Goal: Transaction & Acquisition: Purchase product/service

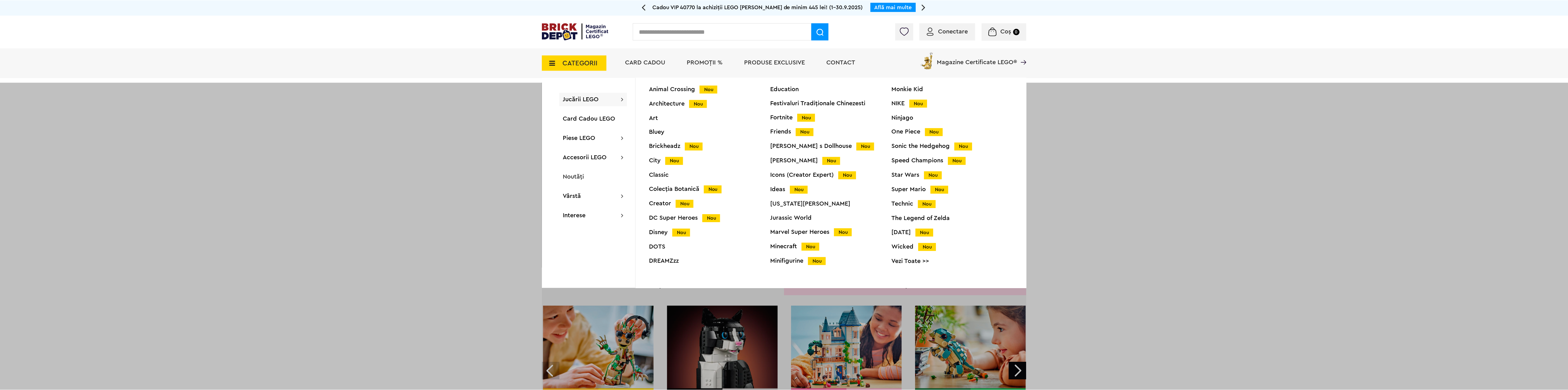
scroll to position [24, 0]
click at [906, 172] on div "Star Wars Nou" at bounding box center [954, 173] width 121 height 7
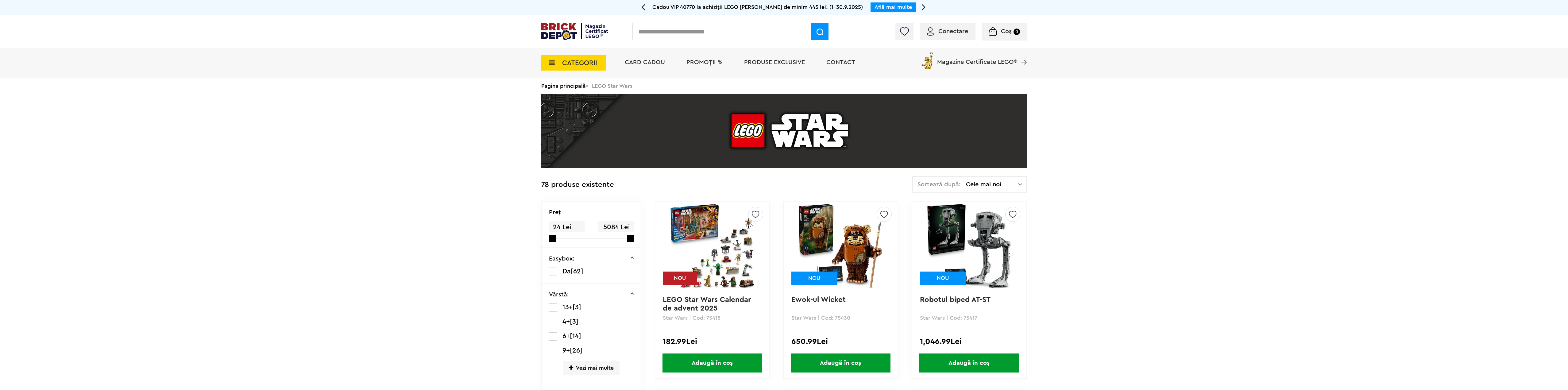
click at [1008, 187] on span "Cele mai noi" at bounding box center [992, 184] width 52 height 7
click at [947, 237] on li "Cele mai scumpe" at bounding box center [969, 239] width 110 height 10
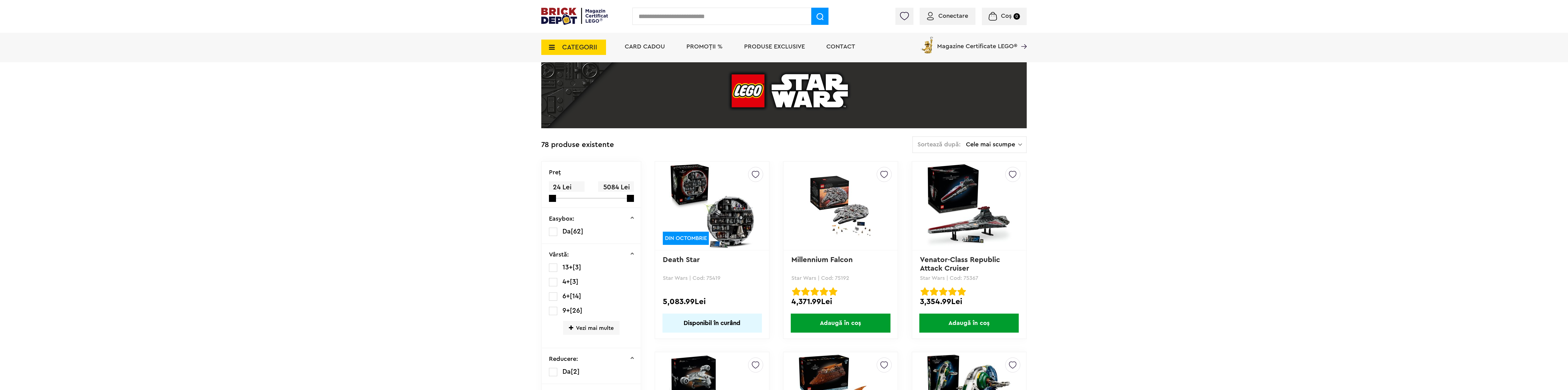
scroll to position [46, 0]
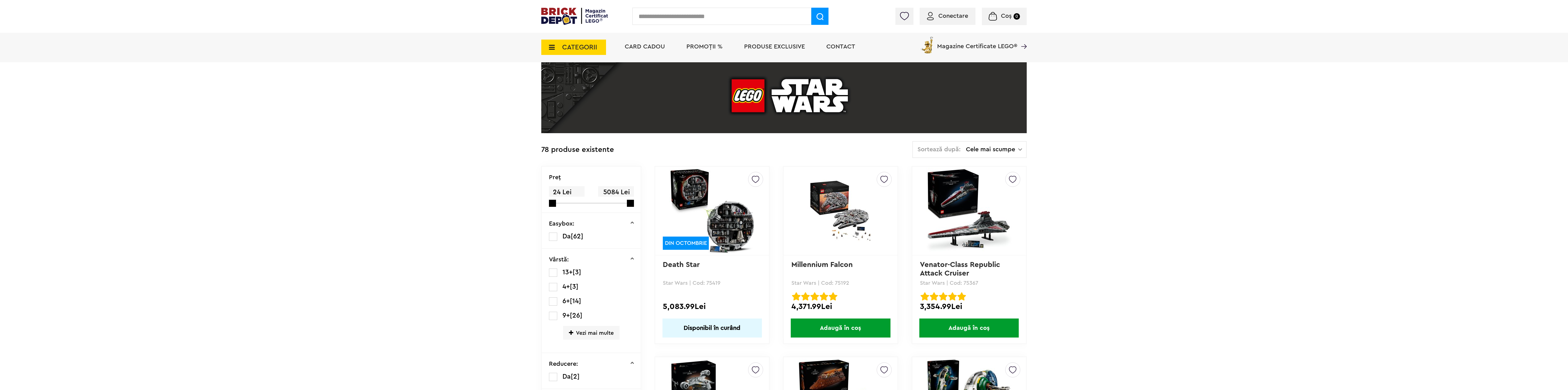
click at [738, 217] on img at bounding box center [712, 210] width 86 height 86
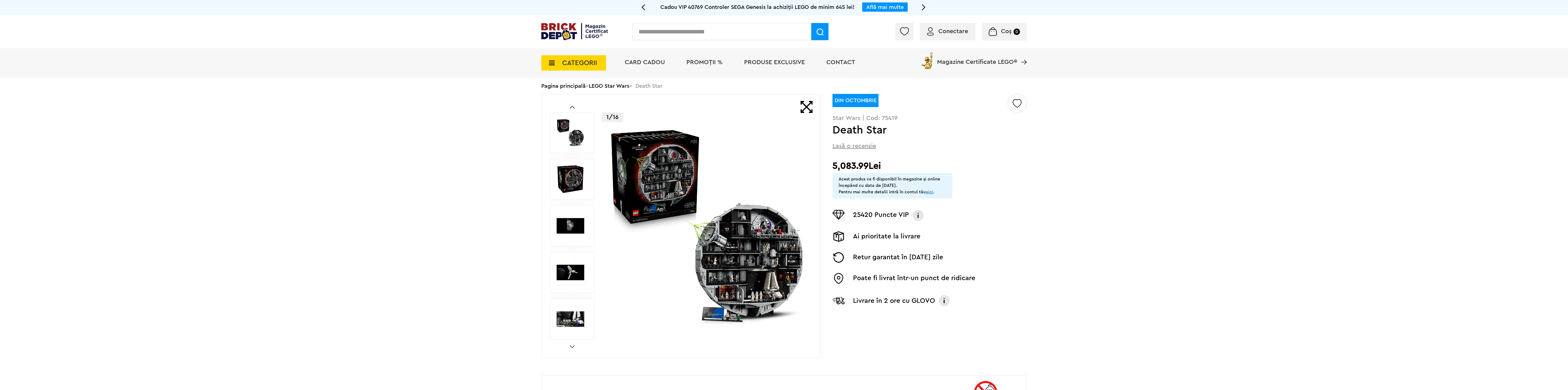
click at [756, 248] on img at bounding box center [707, 225] width 198 height 197
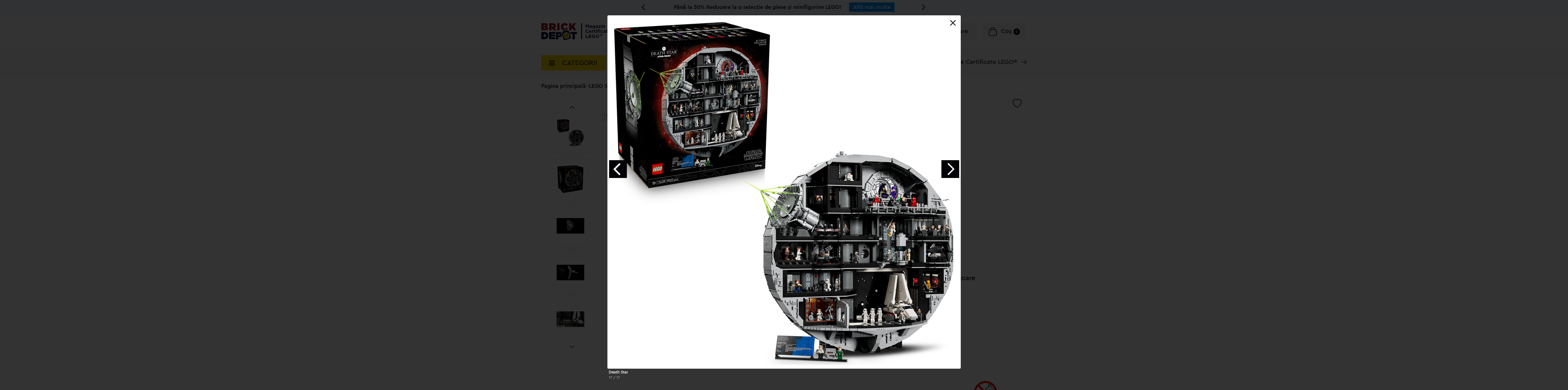
click at [948, 168] on link "Next image" at bounding box center [949, 168] width 18 height 18
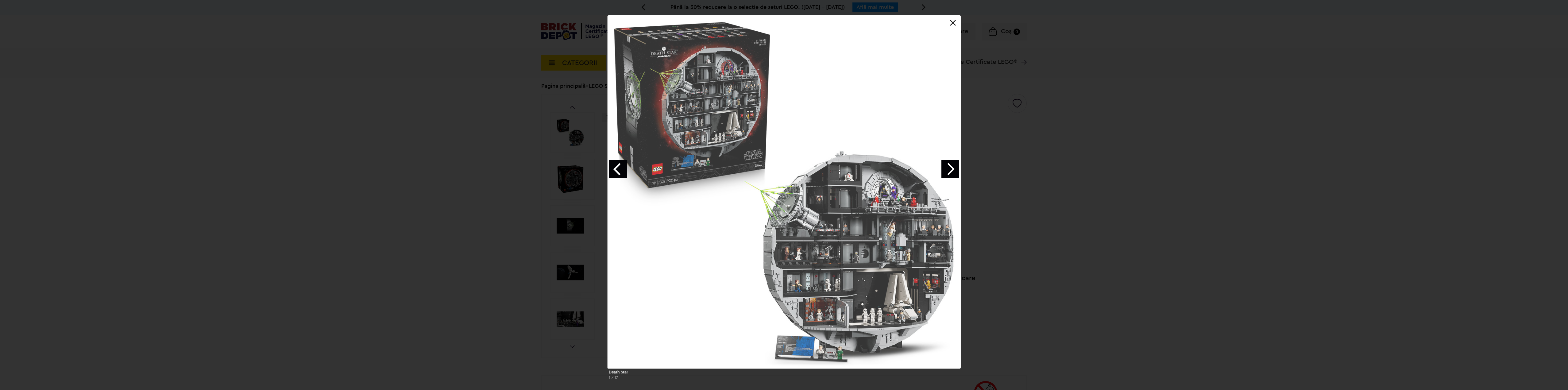
click at [948, 168] on link "Next image" at bounding box center [949, 168] width 18 height 18
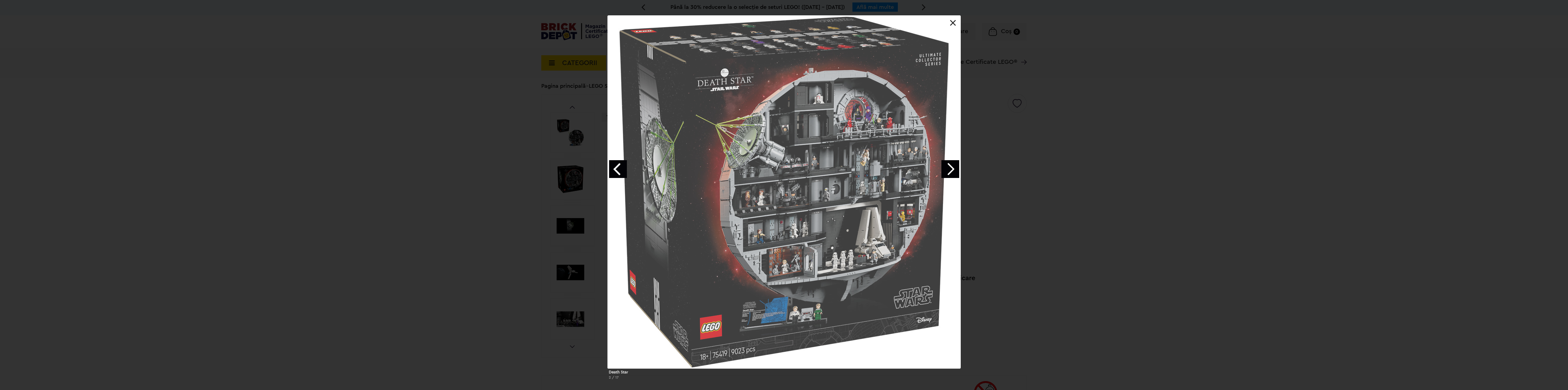
click at [948, 168] on link "Next image" at bounding box center [949, 168] width 18 height 18
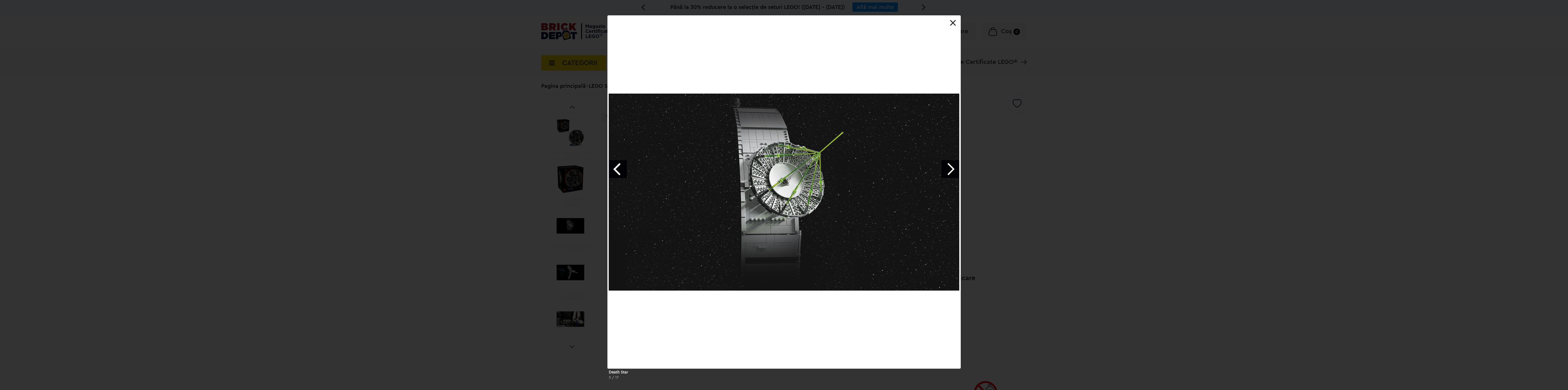
click at [948, 168] on link "Next image" at bounding box center [949, 168] width 18 height 18
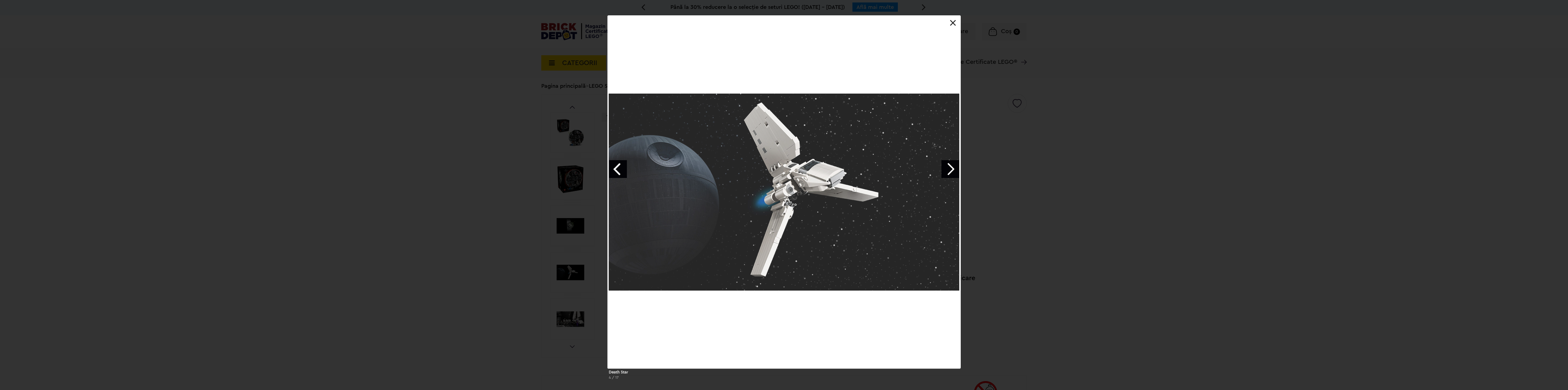
click at [948, 168] on link "Next image" at bounding box center [949, 168] width 18 height 18
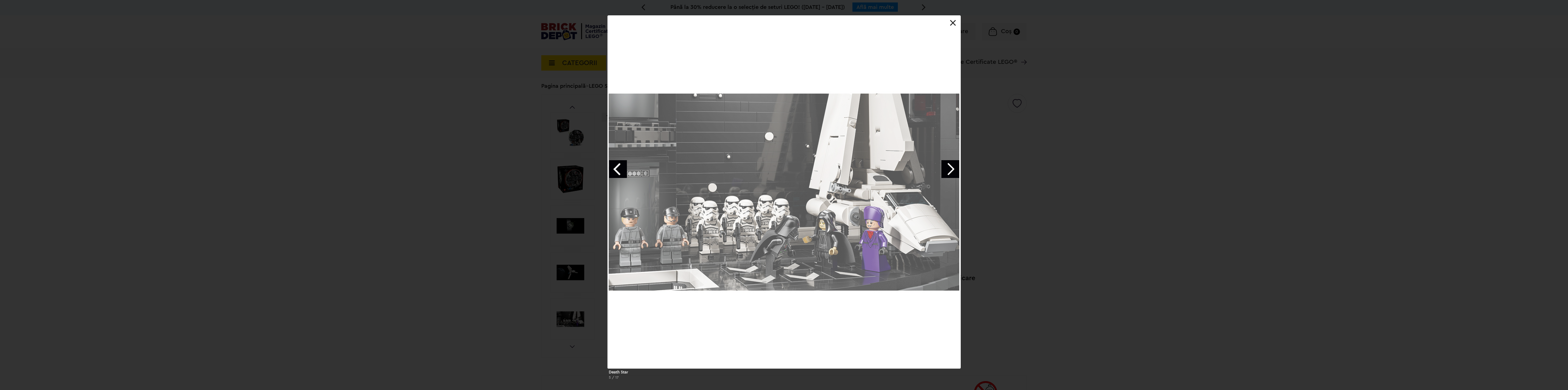
click at [948, 168] on link "Next image" at bounding box center [949, 168] width 18 height 18
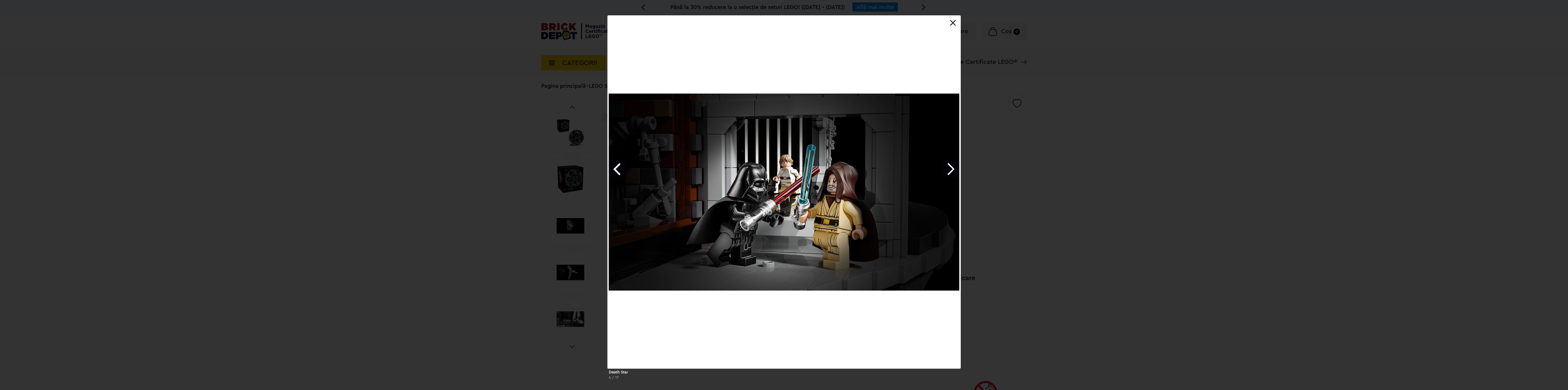
click at [953, 26] on div at bounding box center [784, 191] width 353 height 353
